Goal: Task Accomplishment & Management: Use online tool/utility

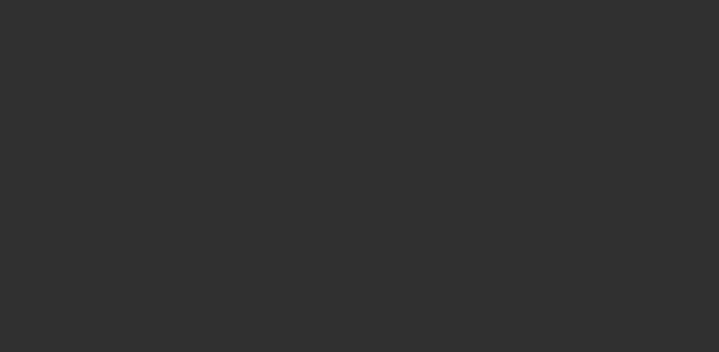
select select "10"
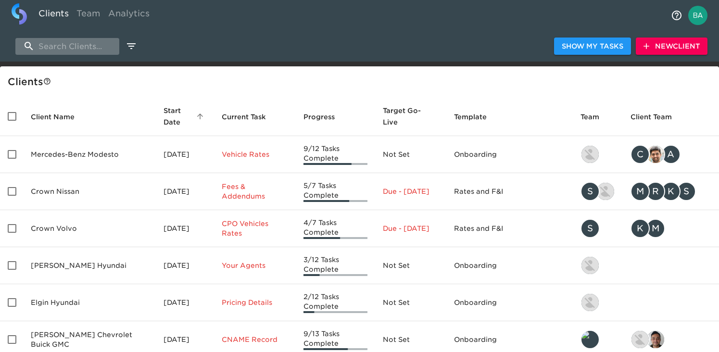
click at [89, 48] on input "search" at bounding box center [67, 46] width 104 height 17
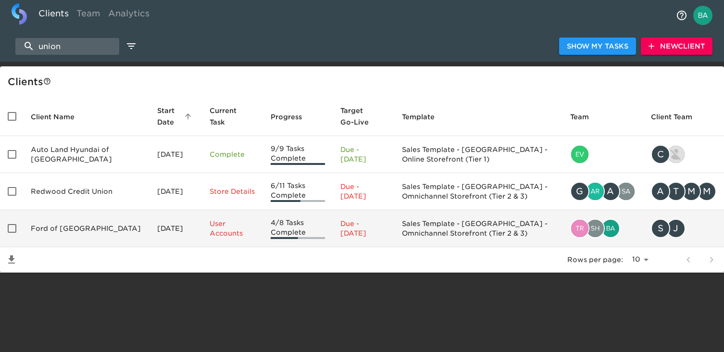
type input "union"
click at [76, 225] on td "Ford of [GEOGRAPHIC_DATA]" at bounding box center [86, 228] width 126 height 37
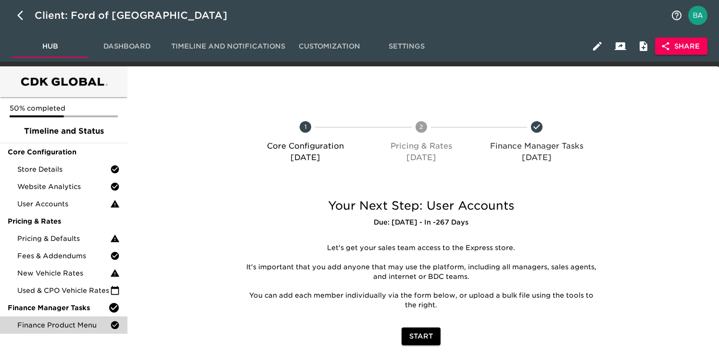
click at [35, 326] on span "Finance Product Menu" at bounding box center [63, 325] width 93 height 10
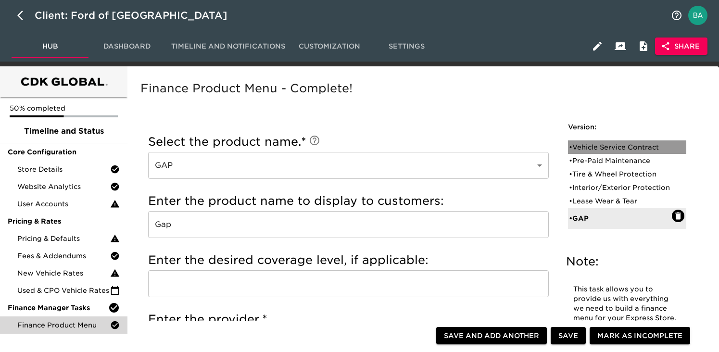
click at [598, 146] on div "• Vehicle Service Contract" at bounding box center [620, 147] width 103 height 10
type input "Vehicle Service Contract"
type input "Premium Care"
type input "Ford Protect"
checkbox input "true"
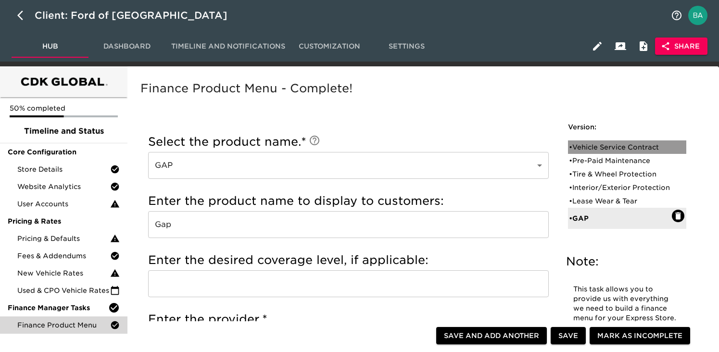
radio input "true"
checkbox input "true"
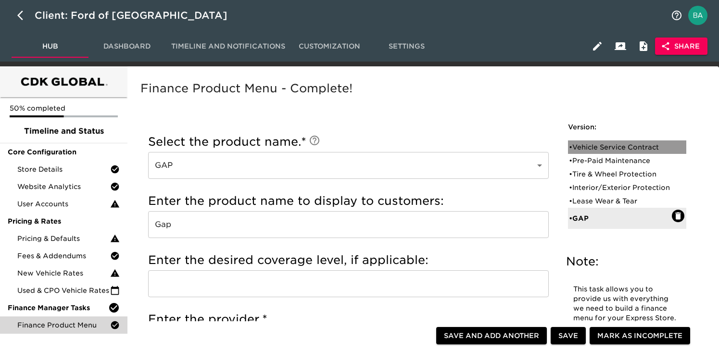
checkbox input "true"
radio input "false"
radio input "true"
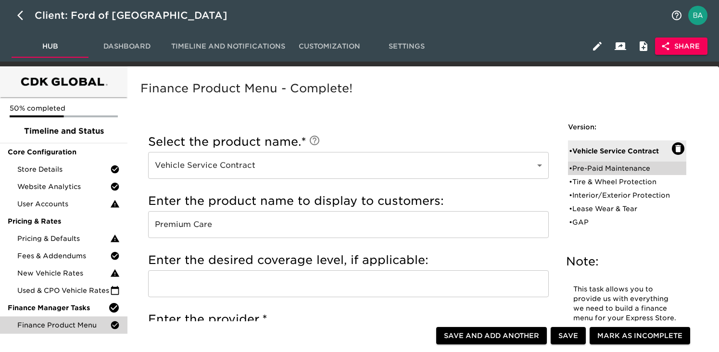
click at [631, 163] on div "• Pre-Paid Maintenance" at bounding box center [620, 168] width 103 height 10
type input "Pre-Paid Maintenance"
type input "Premium Maintenance"
checkbox input "true"
radio input "true"
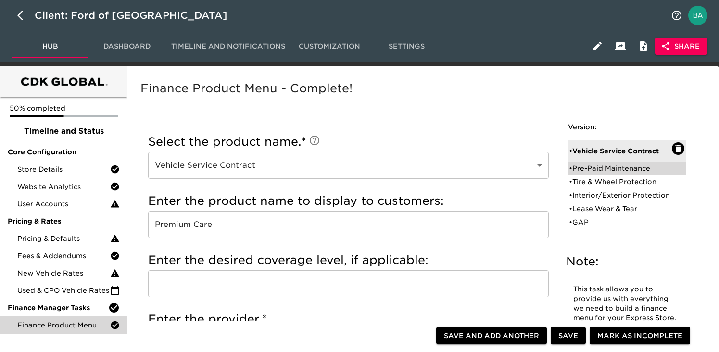
checkbox input "true"
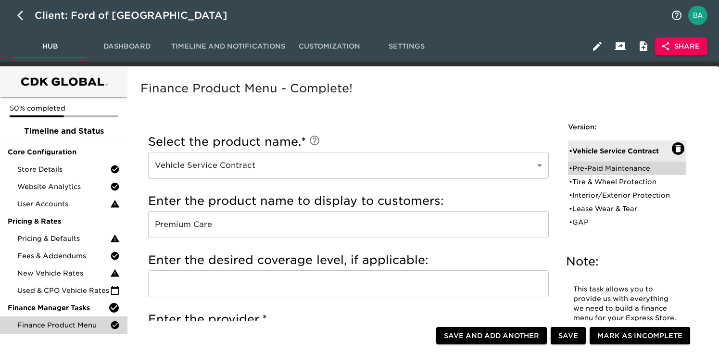
radio input "true"
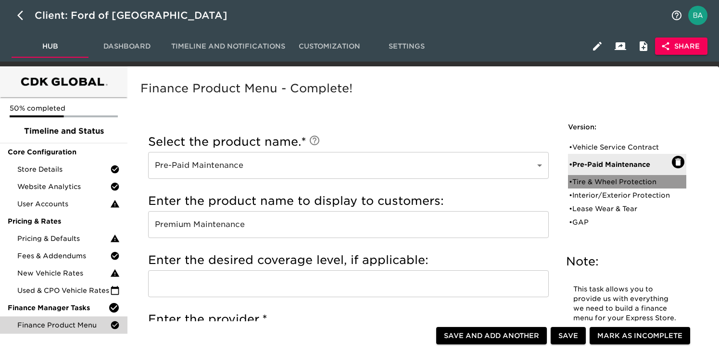
click at [620, 178] on div "• Tire & Wheel Protection" at bounding box center [620, 182] width 103 height 10
type input "Tire & Wheel Protection"
type input "Tire Care"
checkbox input "false"
radio input "true"
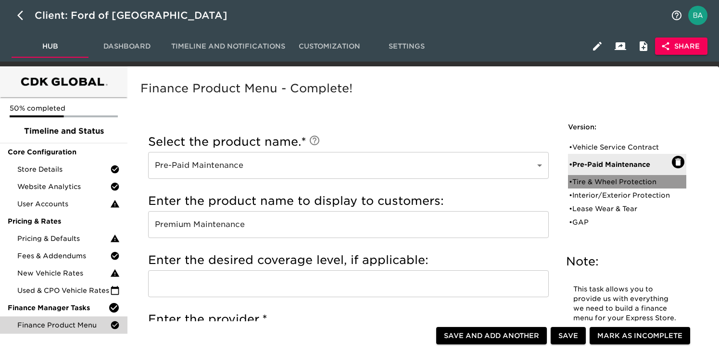
radio input "false"
checkbox input "false"
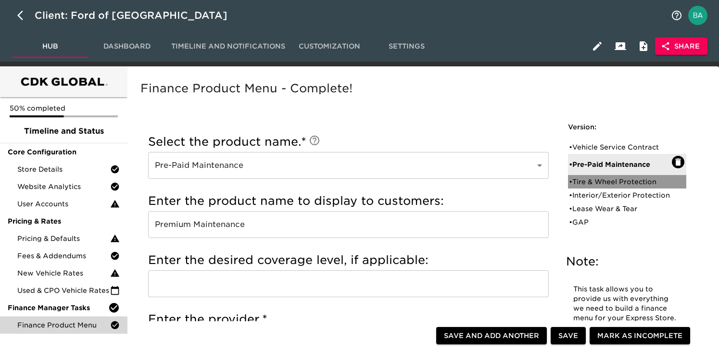
checkbox input "false"
radio input "true"
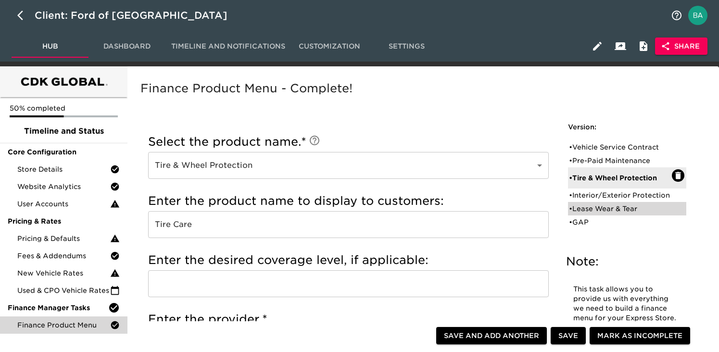
click at [585, 202] on div "• Lease Wear & Tear" at bounding box center [627, 208] width 118 height 13
type input "Lease Wear & Tear"
type input "WearCare"
type input "Ford"
radio input "false"
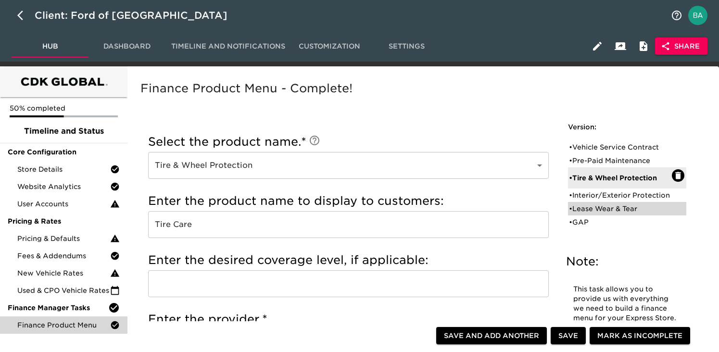
radio input "true"
checkbox input "true"
radio input "true"
radio input "false"
type input "795.00"
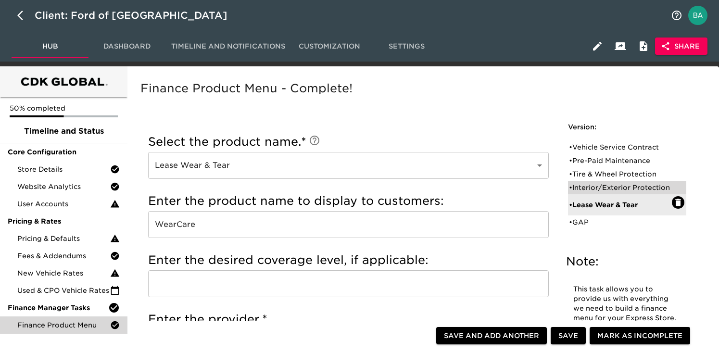
click at [601, 190] on div "• Interior/Exterior Protection" at bounding box center [620, 188] width 103 height 10
type input "Interior/Exterior Protection"
type input "Surface Care"
type input "Ford Protect"
radio input "true"
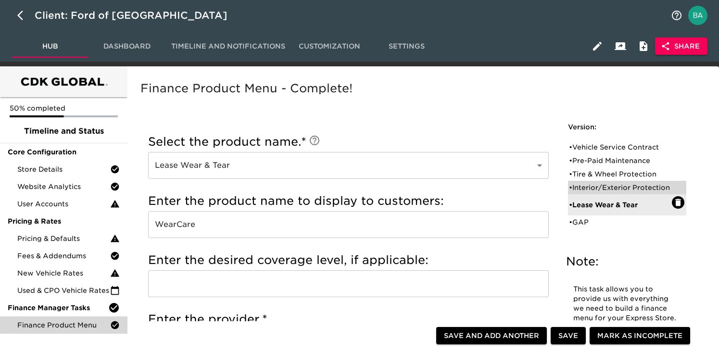
radio input "false"
checkbox input "false"
radio input "false"
radio input "true"
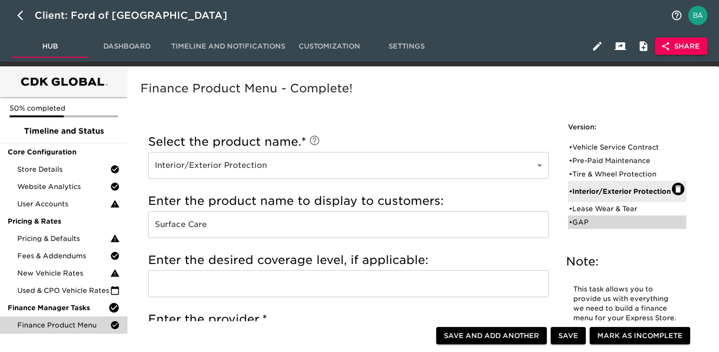
click at [589, 229] on div "• GAP" at bounding box center [627, 221] width 118 height 13
type input "GAP"
type input "Gap"
type input "Ford"
radio input "false"
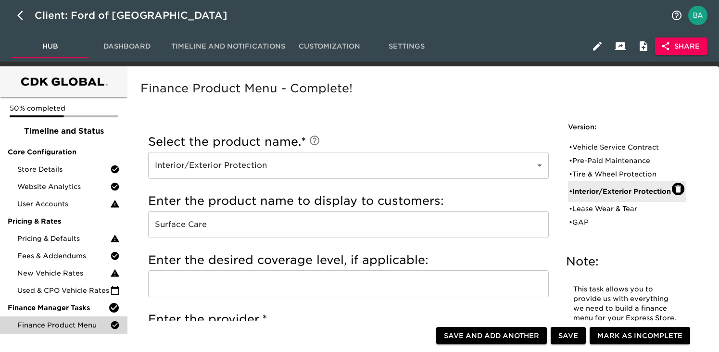
radio input "true"
checkbox input "true"
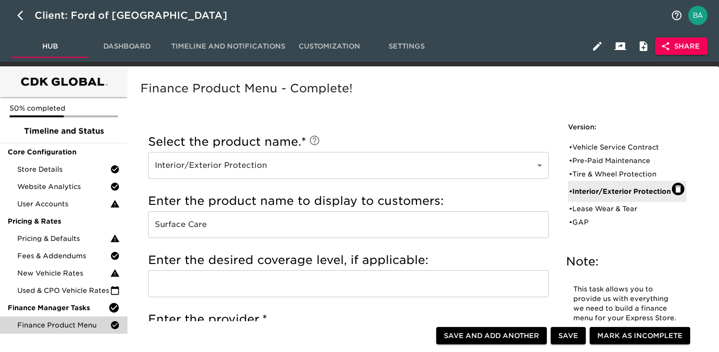
checkbox input "true"
radio input "true"
radio input "false"
type input "995"
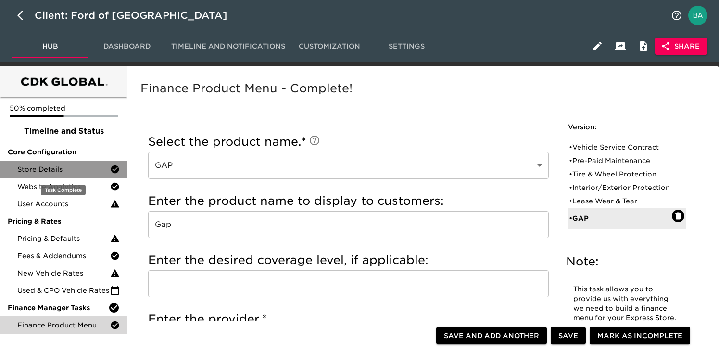
click at [79, 167] on span "Store Details" at bounding box center [63, 169] width 93 height 10
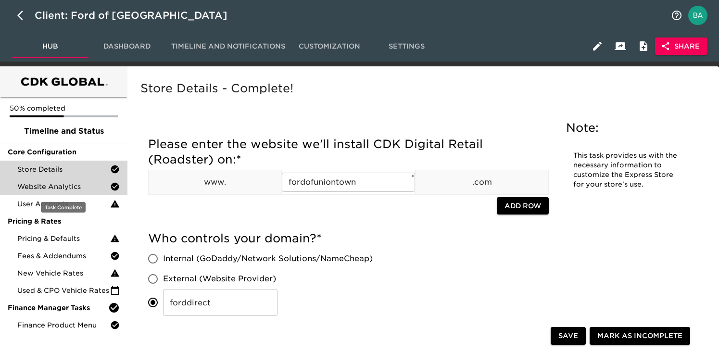
click at [95, 188] on span "Website Analytics" at bounding box center [63, 187] width 93 height 10
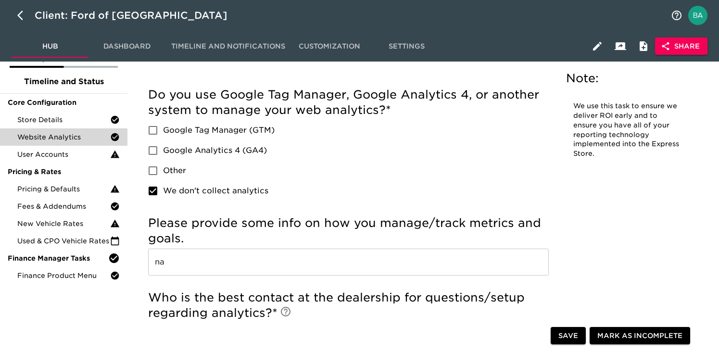
scroll to position [87, 0]
